Goal: Task Accomplishment & Management: Manage account settings

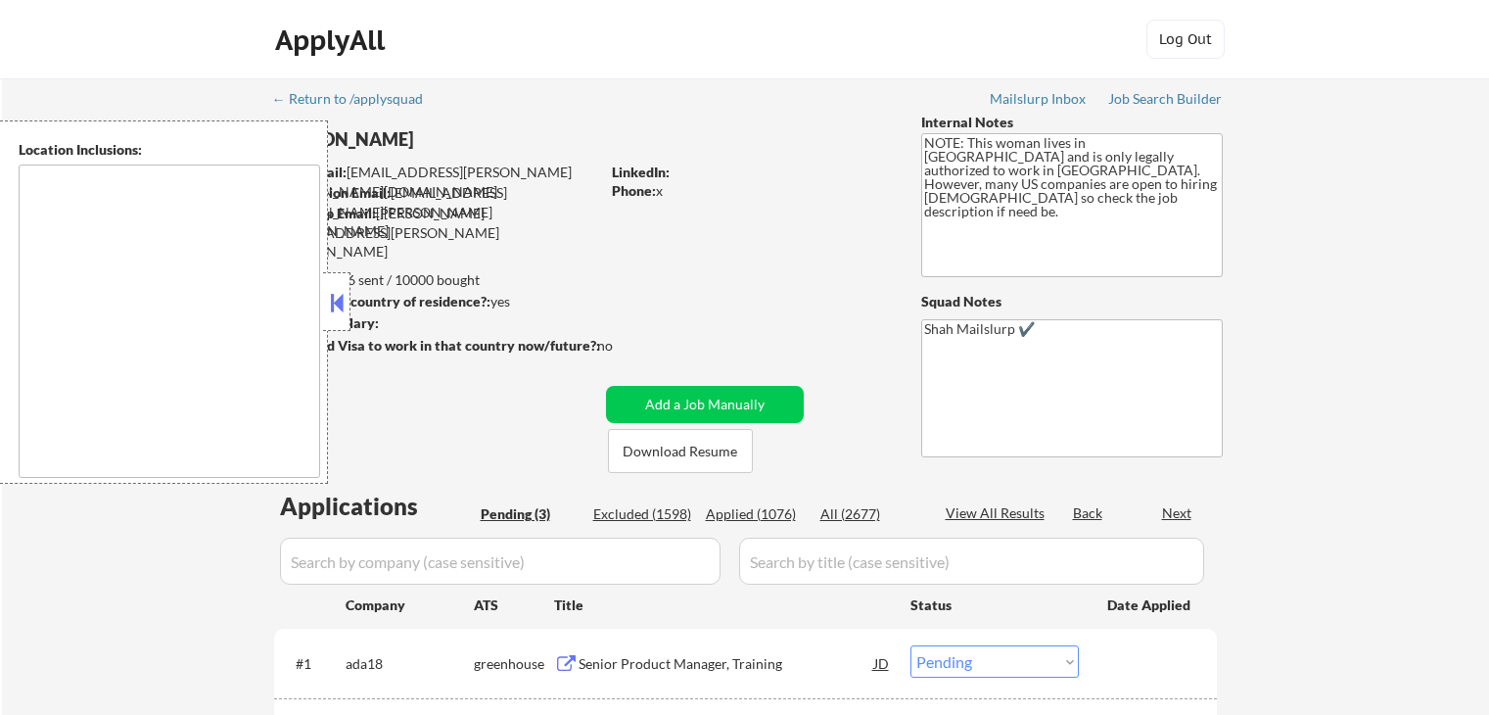
select select ""pending""
type textarea "[GEOGRAPHIC_DATA], [GEOGRAPHIC_DATA] [GEOGRAPHIC_DATA], [GEOGRAPHIC_DATA] [GEOG…"
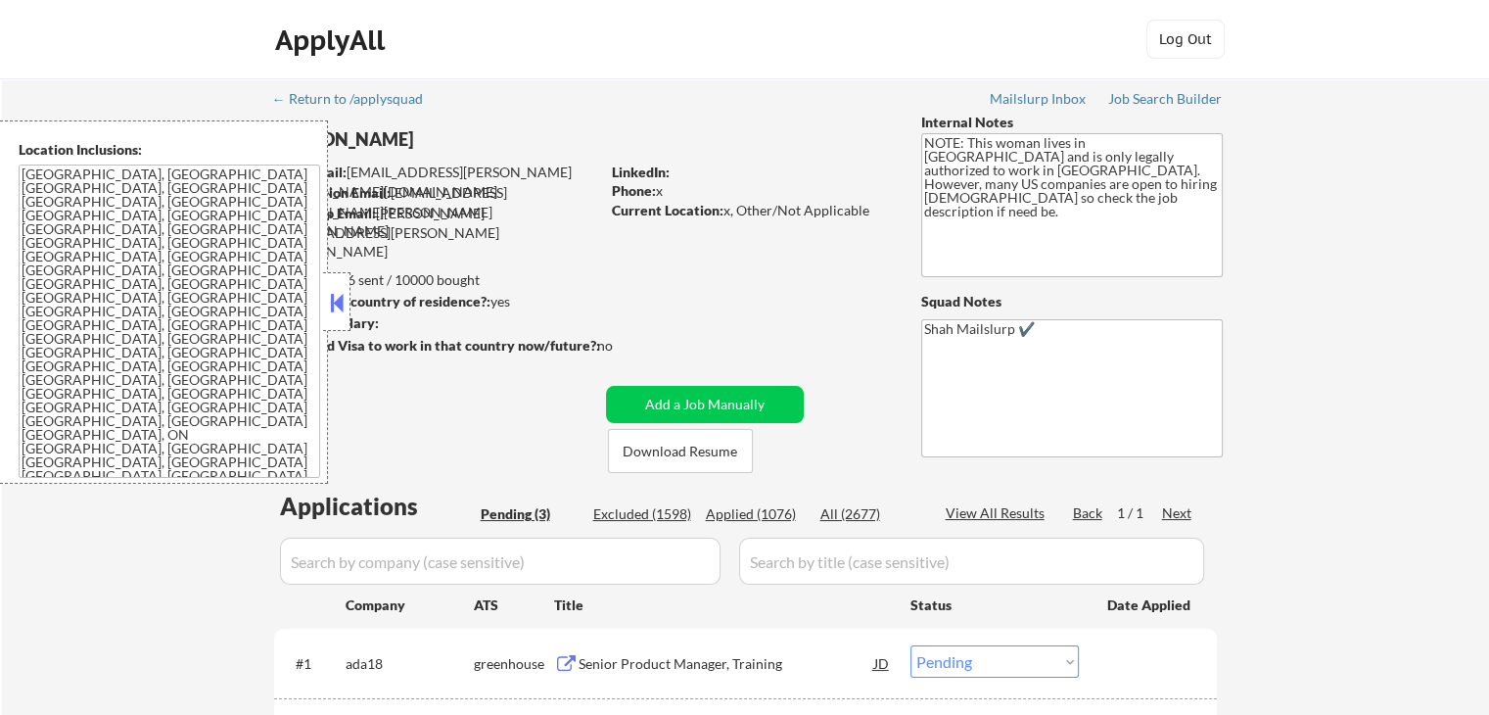
click at [1450, 213] on div "← Return to /applysquad Mailslurp Inbox Job Search Builder [PERSON_NAME] User E…" at bounding box center [745, 507] width 1487 height 859
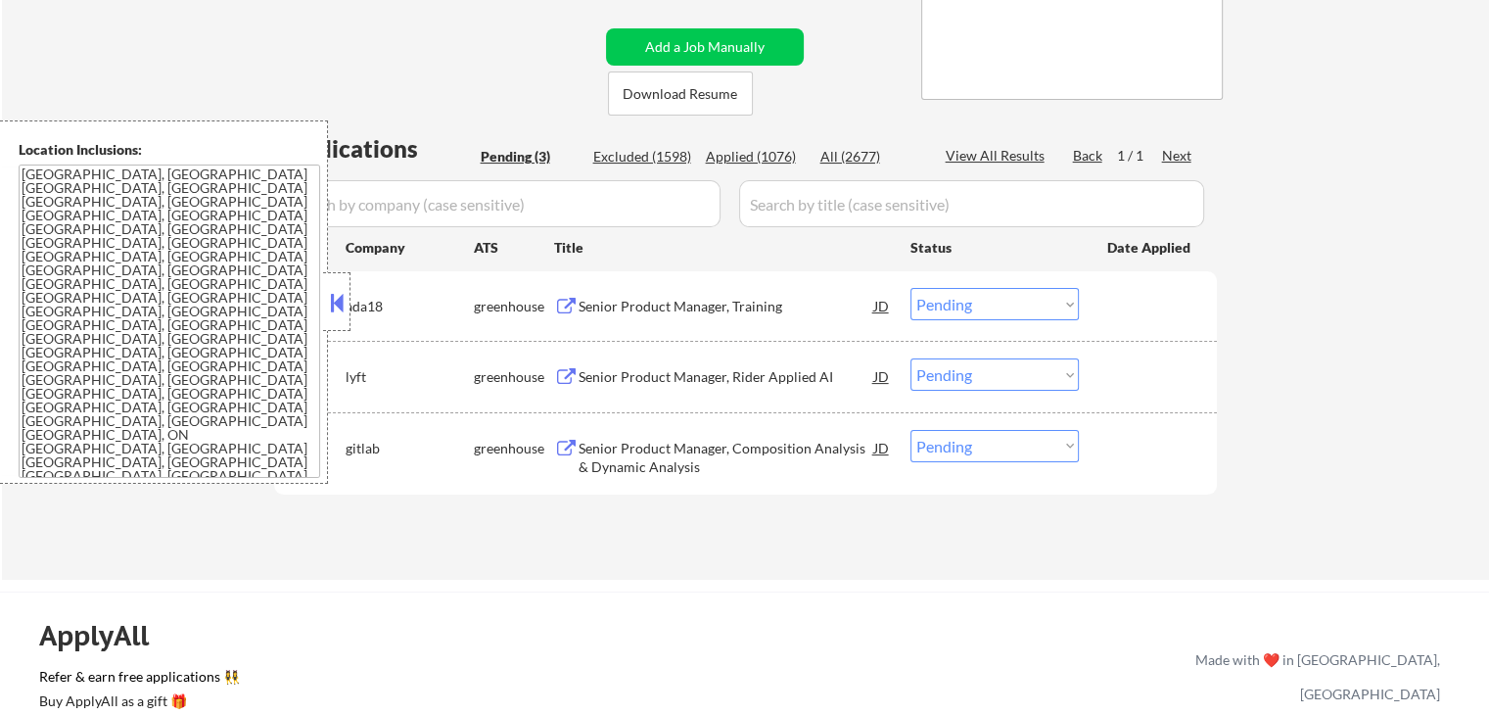
scroll to position [392, 0]
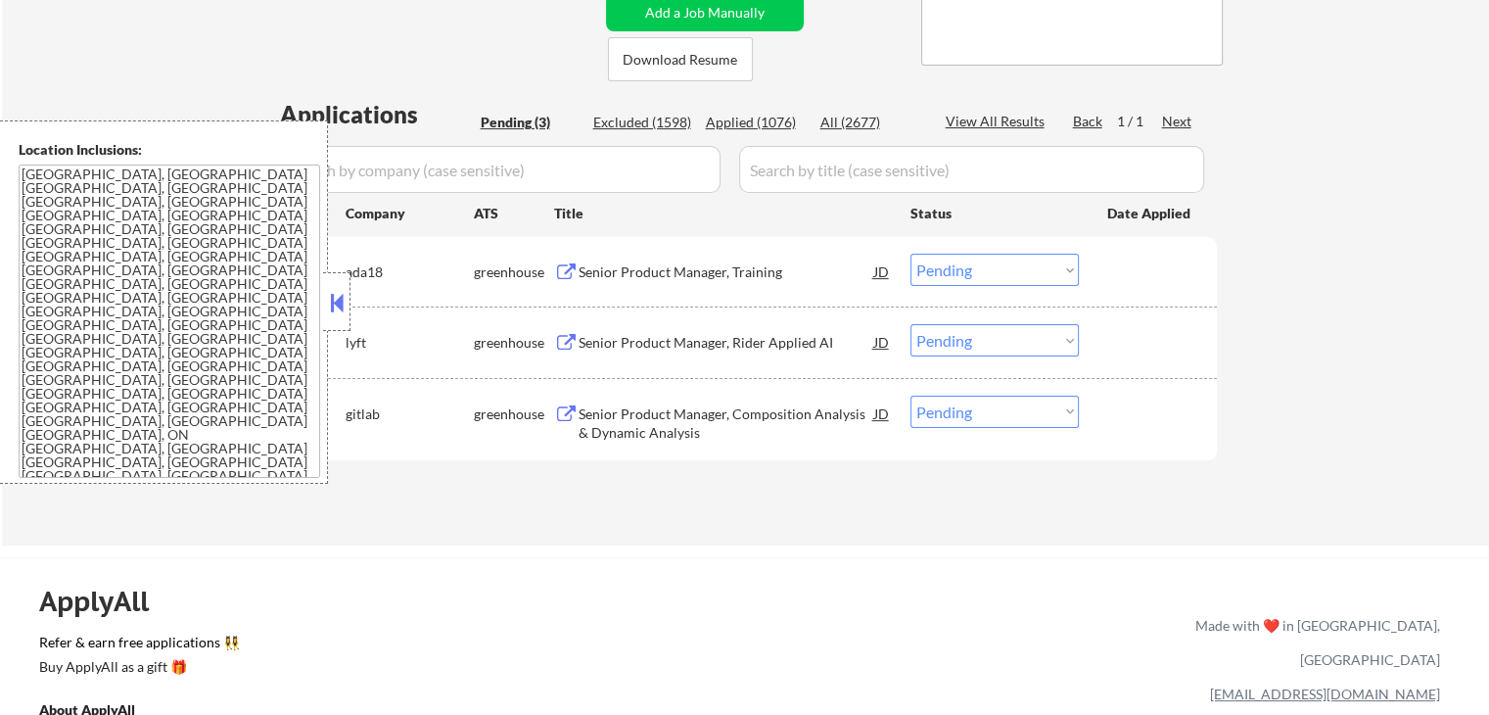
click at [749, 283] on div "Senior Product Manager, Training" at bounding box center [727, 271] width 296 height 35
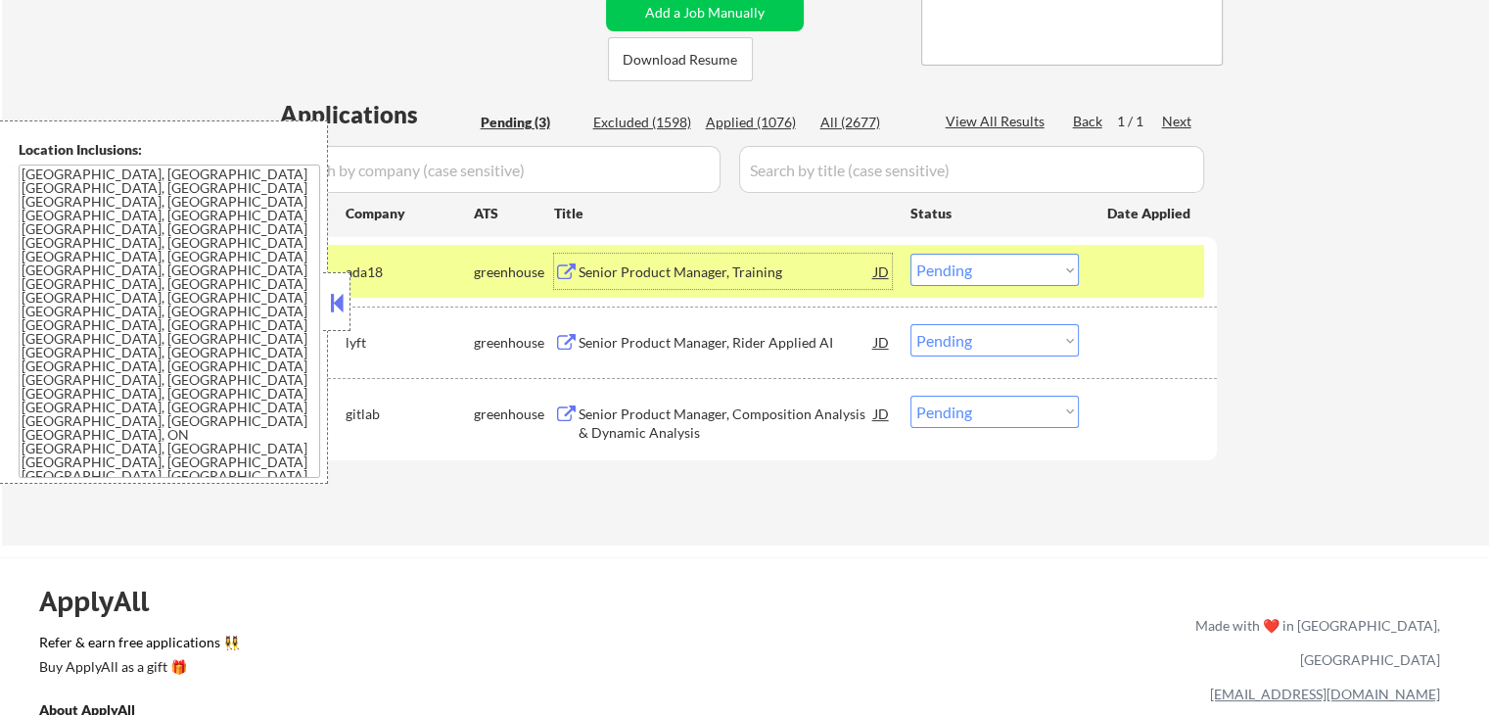
click at [782, 342] on div "Senior Product Manager, Rider Applied AI" at bounding box center [727, 343] width 296 height 20
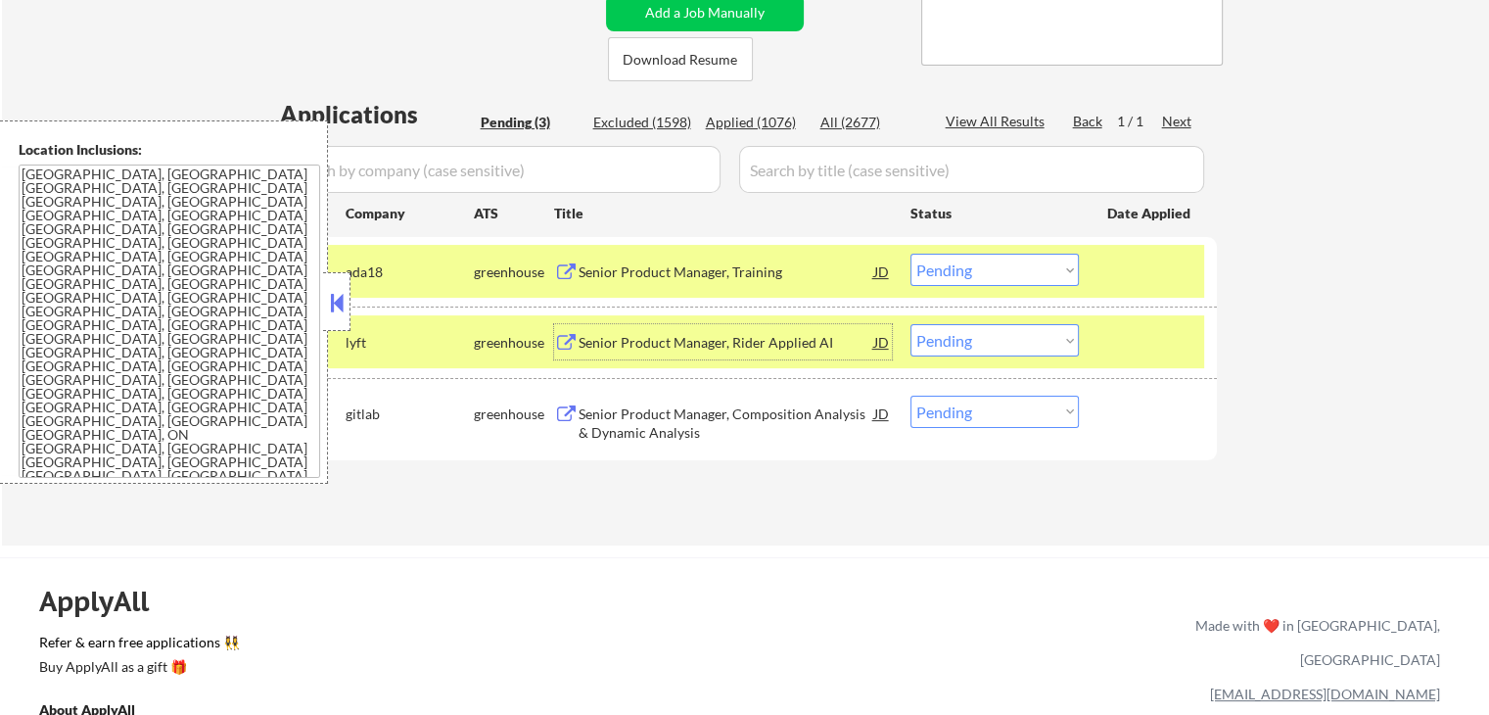
drag, startPoint x: 1012, startPoint y: 272, endPoint x: 1003, endPoint y: 283, distance: 13.9
click at [1009, 275] on select "Choose an option... Pending Applied Excluded (Questions) Excluded (Expired) Exc…" at bounding box center [995, 270] width 168 height 32
click at [911, 254] on select "Choose an option... Pending Applied Excluded (Questions) Excluded (Expired) Exc…" at bounding box center [995, 270] width 168 height 32
click at [697, 417] on div "Senior Product Manager, Composition Analysis & Dynamic Analysis" at bounding box center [727, 423] width 296 height 38
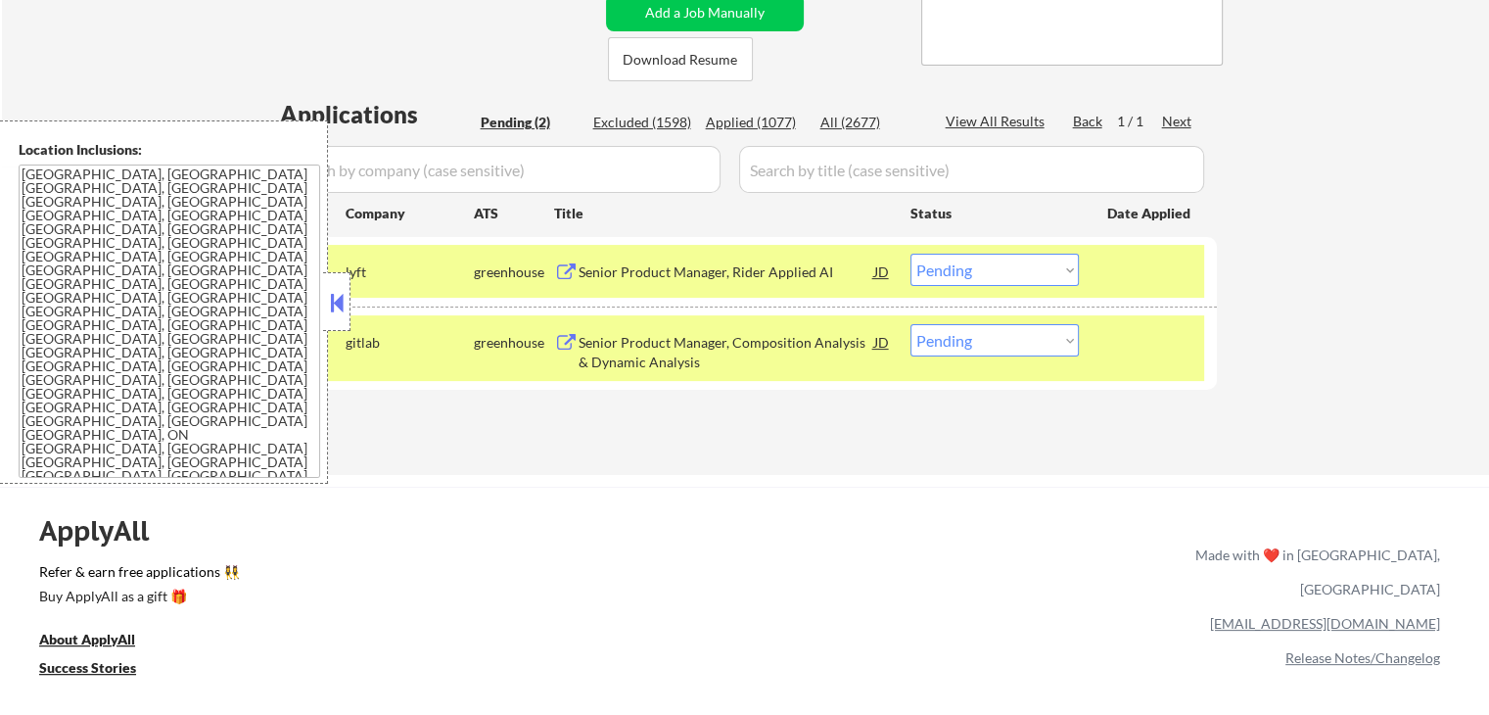
drag, startPoint x: 946, startPoint y: 268, endPoint x: 948, endPoint y: 284, distance: 15.8
click at [947, 271] on select "Choose an option... Pending Applied Excluded (Questions) Excluded (Expired) Exc…" at bounding box center [995, 270] width 168 height 32
click at [911, 254] on select "Choose an option... Pending Applied Excluded (Questions) Excluded (Expired) Exc…" at bounding box center [995, 270] width 168 height 32
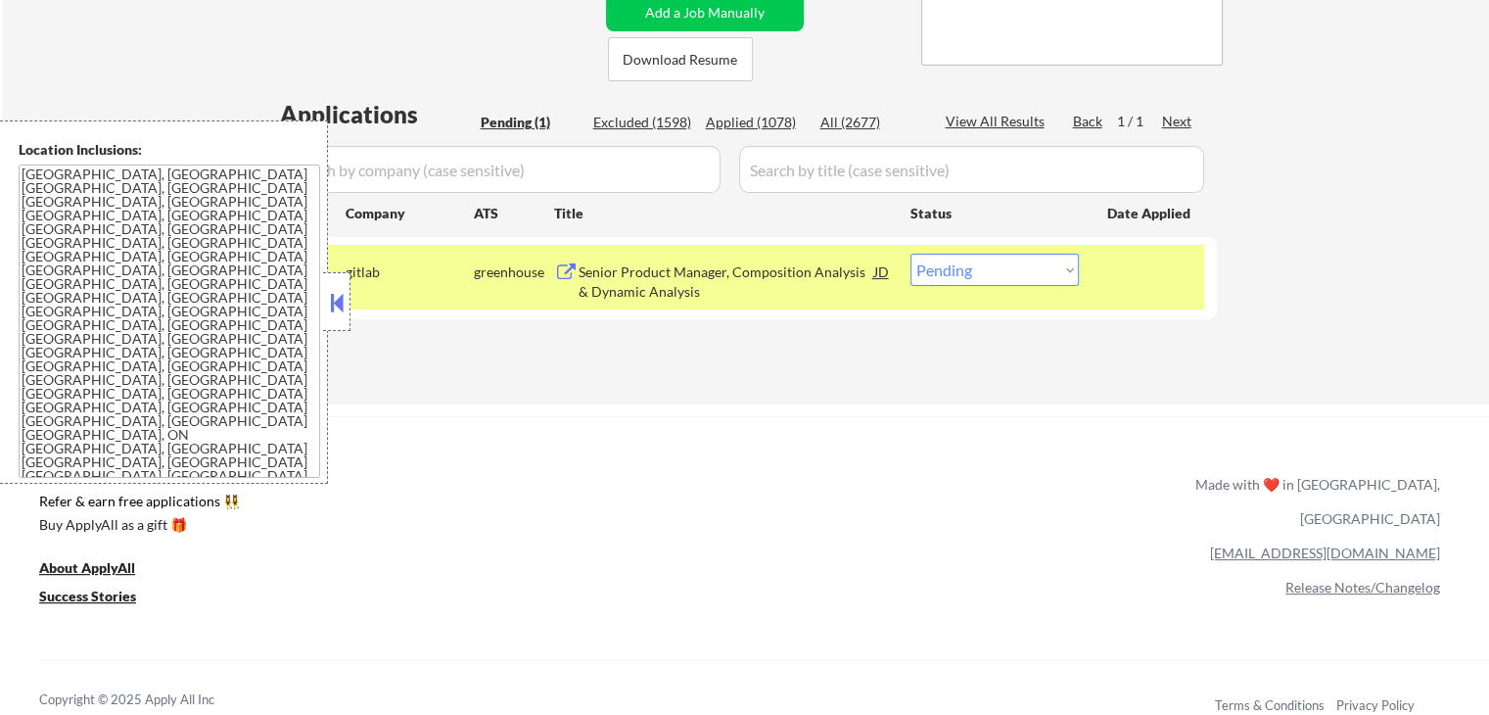
click at [952, 274] on select "Choose an option... Pending Applied Excluded (Questions) Excluded (Expired) Exc…" at bounding box center [995, 270] width 168 height 32
select select ""excluded__expired_""
click at [911, 254] on select "Choose an option... Pending Applied Excluded (Questions) Excluded (Expired) Exc…" at bounding box center [995, 270] width 168 height 32
click at [950, 369] on div "← Return to /applysquad Mailslurp Inbox Job Search Builder [PERSON_NAME] User E…" at bounding box center [746, 38] width 977 height 702
